Goal: Complete application form

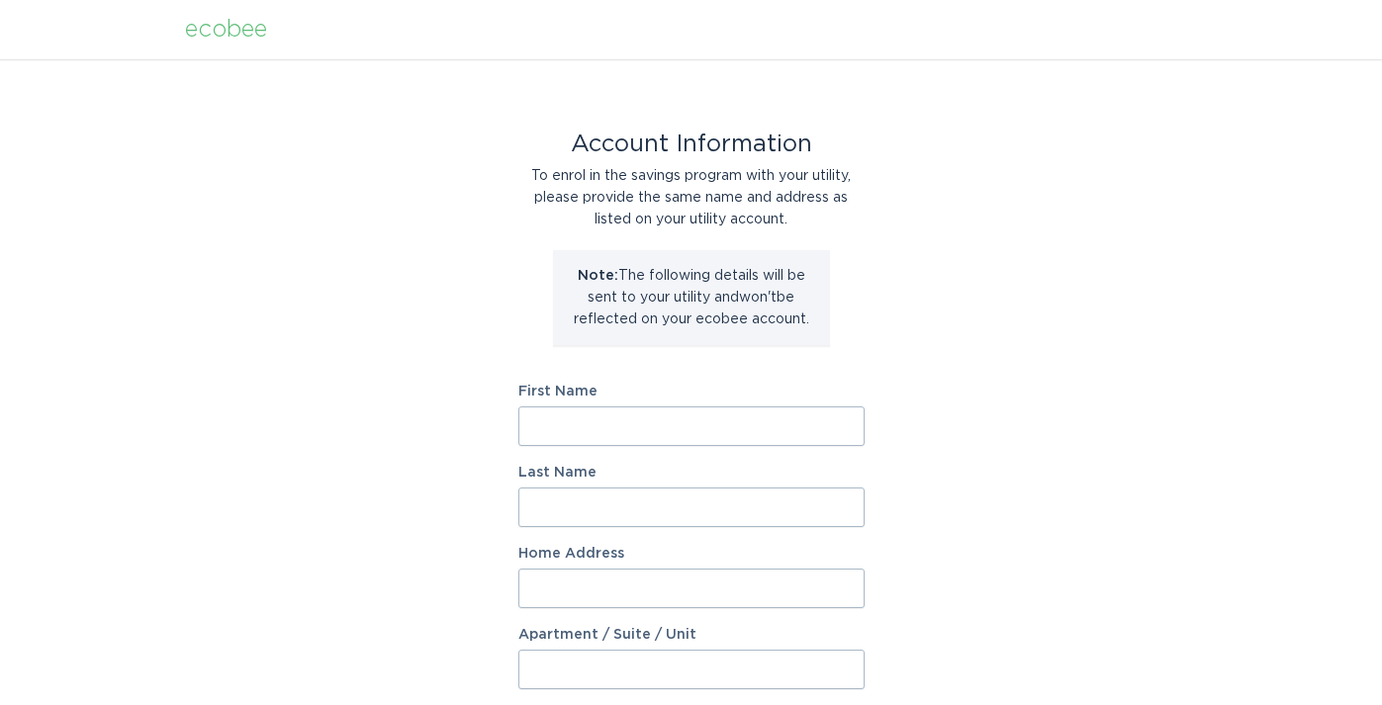
click at [848, 426] on input "First Name" at bounding box center [691, 426] width 346 height 40
type input "[PERSON_NAME]"
type input "[STREET_ADDRESS]"
select select "US"
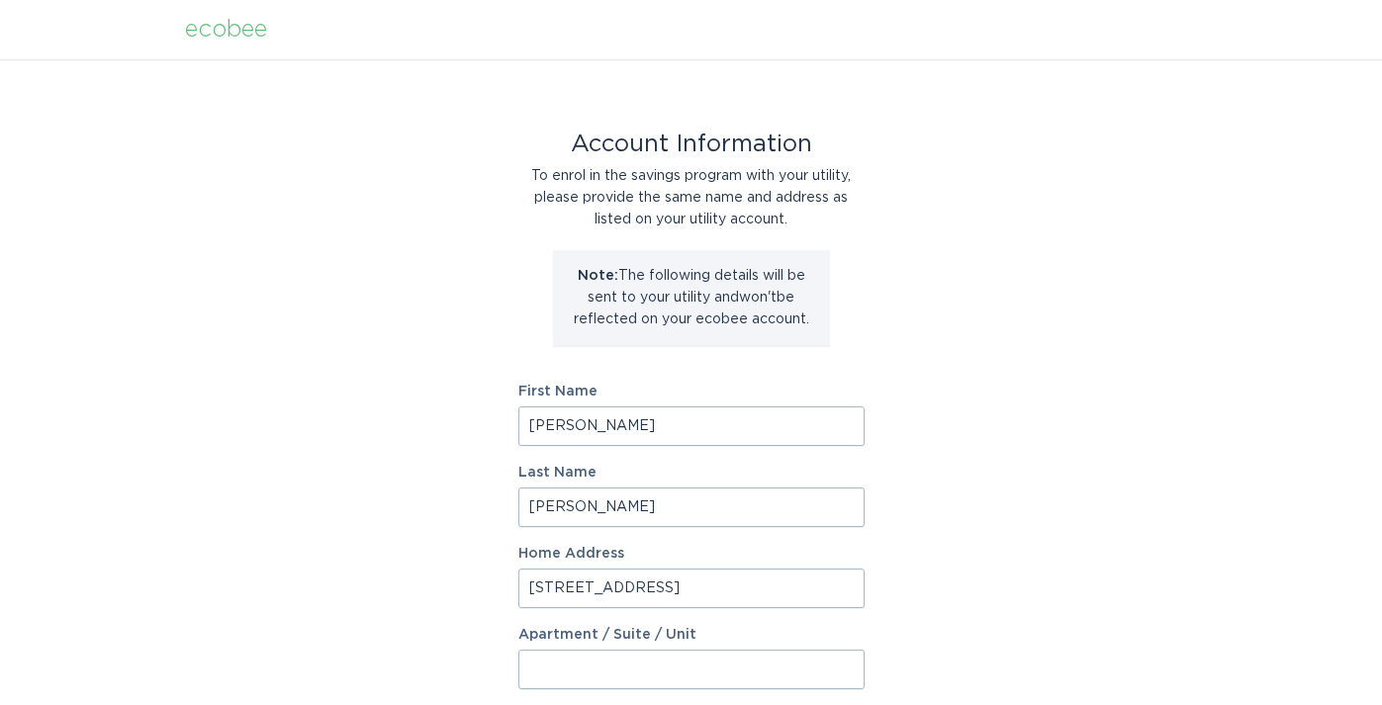
type input "[GEOGRAPHIC_DATA]"
type input "55417"
click at [922, 653] on div "Account Information To enrol in the savings program with your utility, please p…" at bounding box center [691, 605] width 1382 height 1093
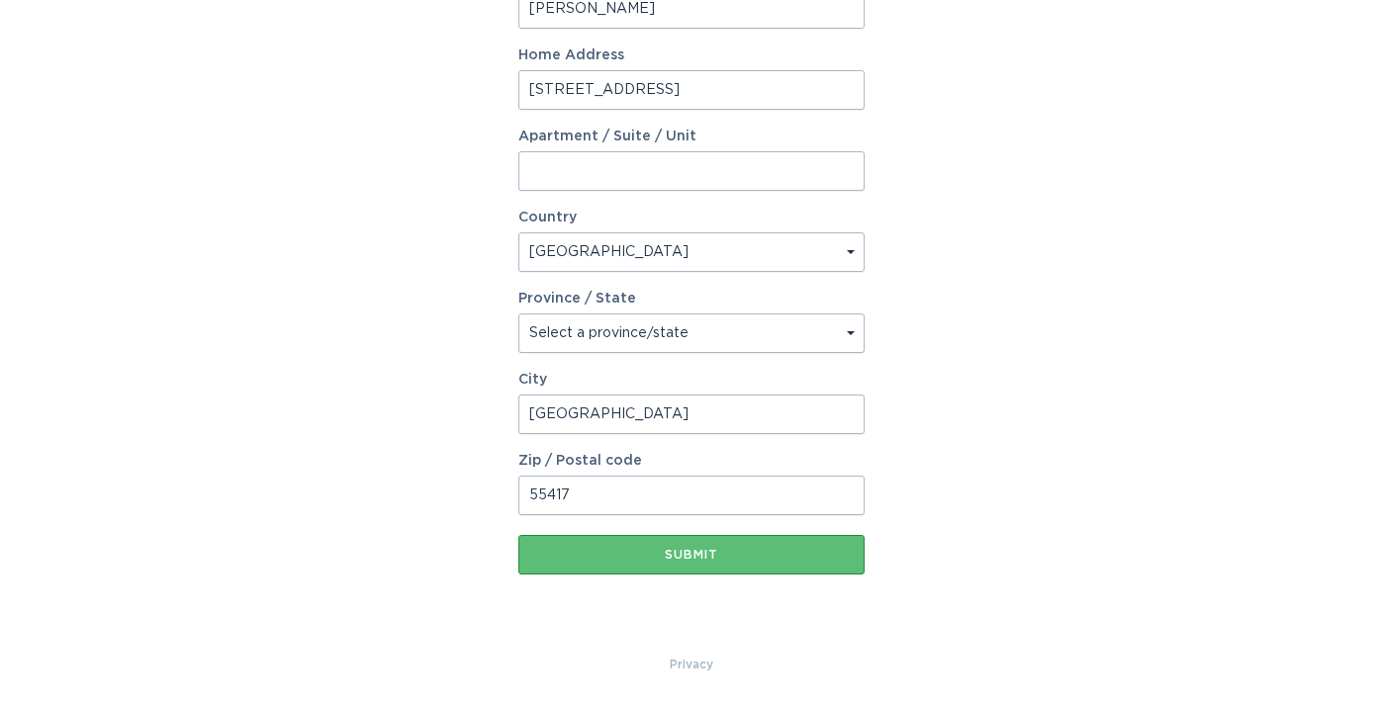
scroll to position [498, 0]
select select "MN"
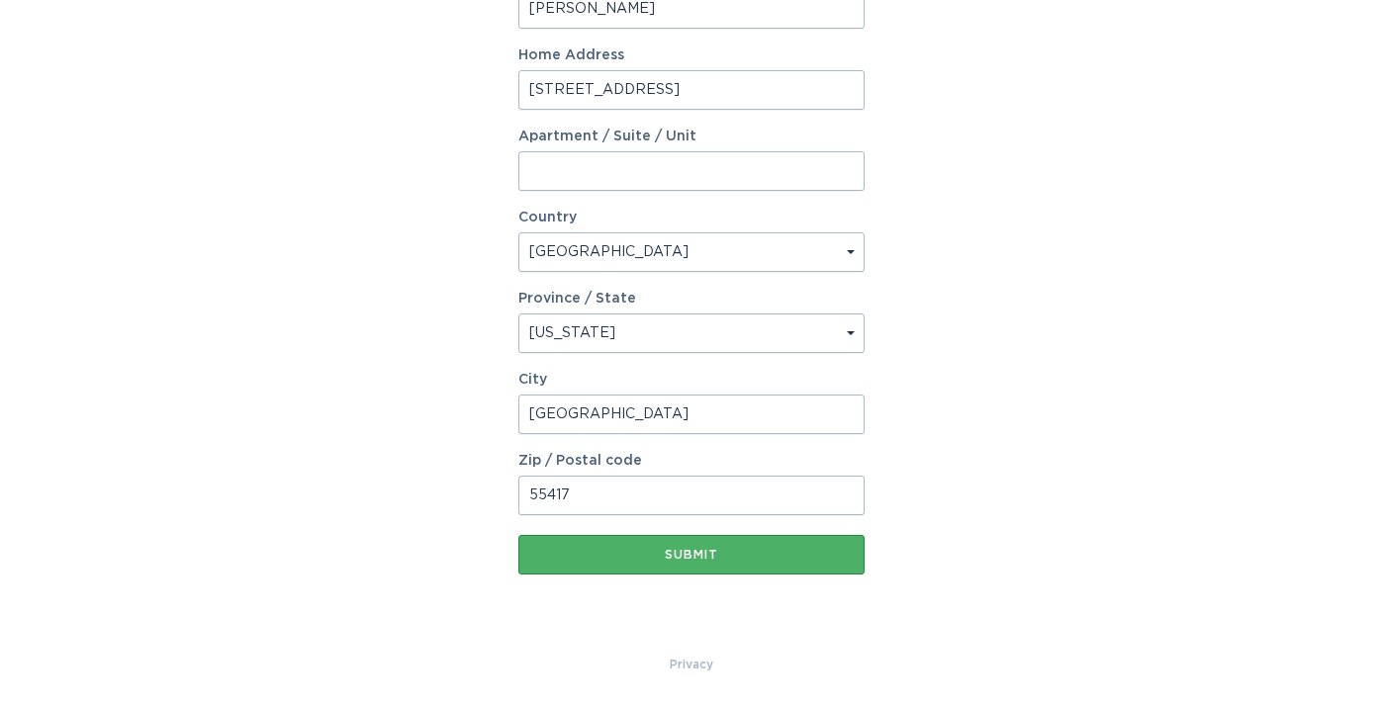
click at [700, 550] on div "Submit" at bounding box center [691, 555] width 326 height 12
